Goal: Information Seeking & Learning: Learn about a topic

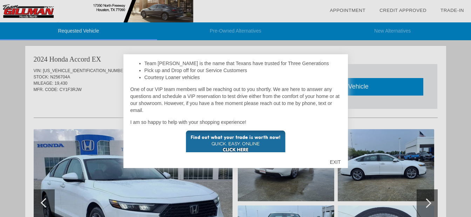
scroll to position [152, 0]
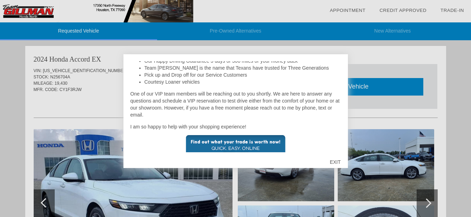
click at [335, 163] on div "EXIT" at bounding box center [334, 162] width 25 height 21
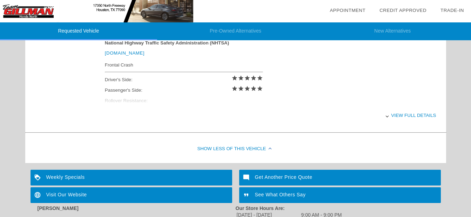
scroll to position [315, 0]
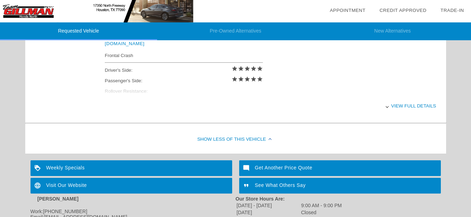
click at [412, 104] on div "View full details" at bounding box center [270, 105] width 331 height 17
click at [409, 107] on div "View less details" at bounding box center [270, 105] width 331 height 17
click at [407, 106] on div "View full details" at bounding box center [270, 105] width 331 height 17
click at [228, 142] on div "Show Less of this Vehicle" at bounding box center [235, 140] width 420 height 28
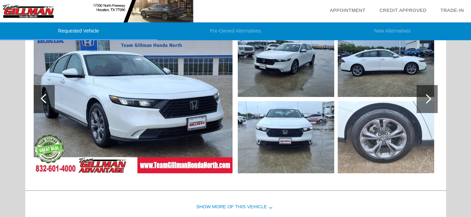
scroll to position [78, 0]
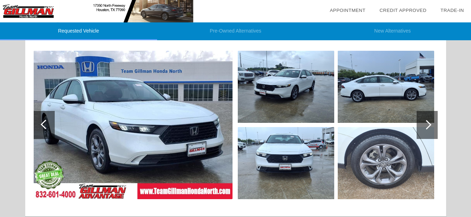
click at [62, 125] on img at bounding box center [133, 125] width 199 height 149
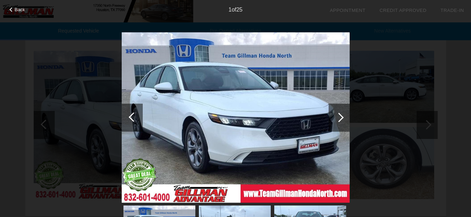
click at [18, 9] on span "Back" at bounding box center [20, 9] width 11 height 5
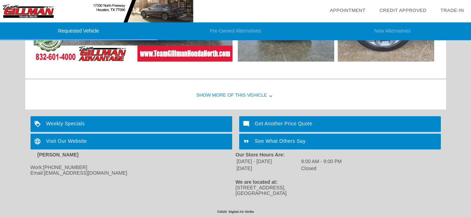
scroll to position [43, 0]
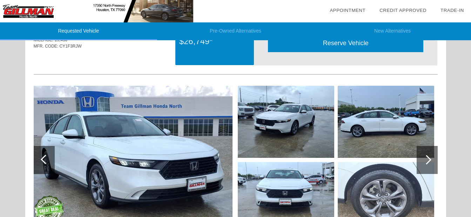
click at [427, 158] on div at bounding box center [426, 159] width 9 height 9
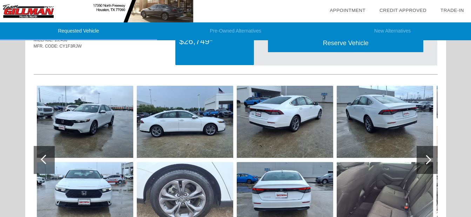
click at [427, 158] on div at bounding box center [426, 159] width 9 height 9
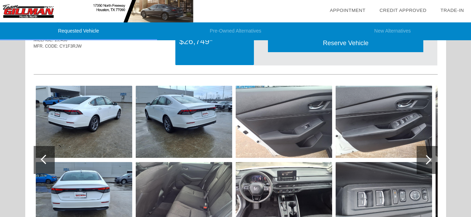
click at [427, 158] on div at bounding box center [426, 159] width 9 height 9
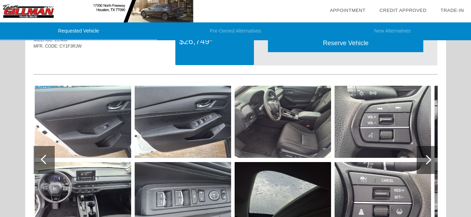
click at [427, 158] on div at bounding box center [426, 159] width 9 height 9
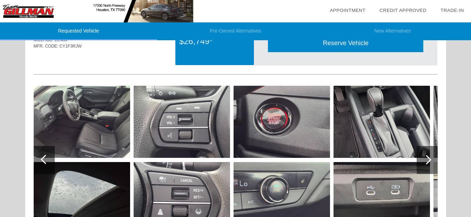
click at [427, 158] on div at bounding box center [426, 159] width 9 height 9
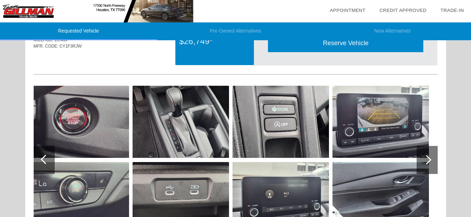
click at [427, 158] on div at bounding box center [426, 159] width 9 height 9
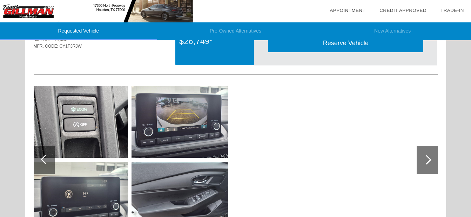
click at [427, 158] on div at bounding box center [426, 159] width 9 height 9
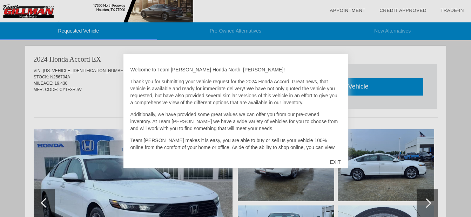
click at [332, 161] on div "EXIT" at bounding box center [334, 162] width 25 height 21
